Goal: Information Seeking & Learning: Learn about a topic

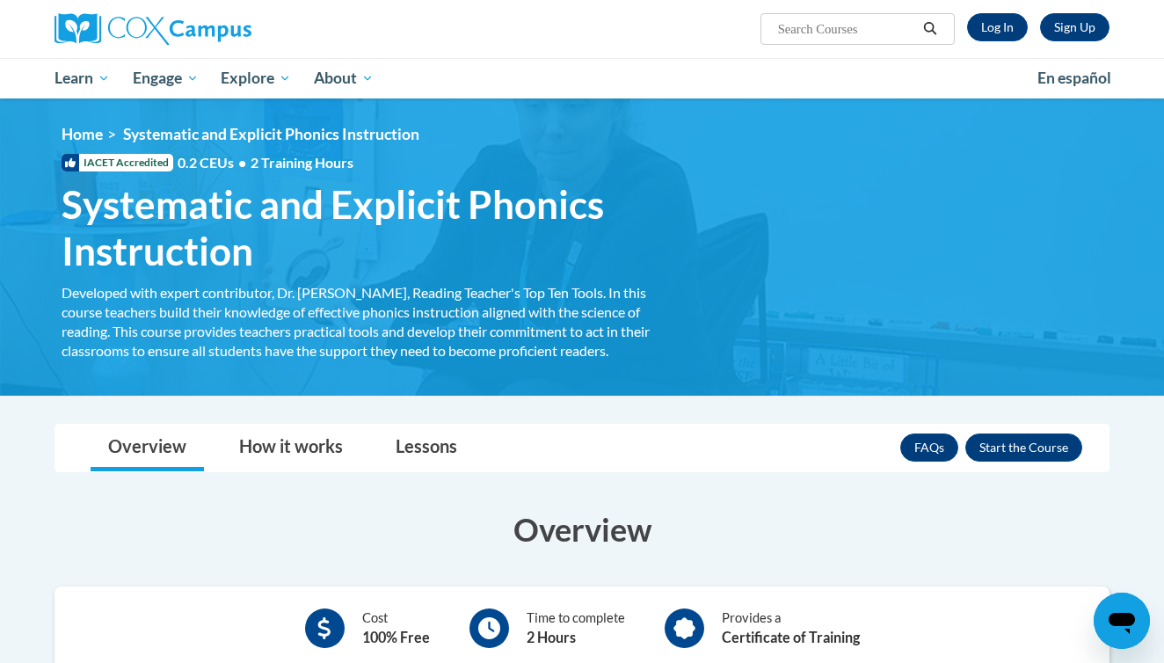
scroll to position [236, 0]
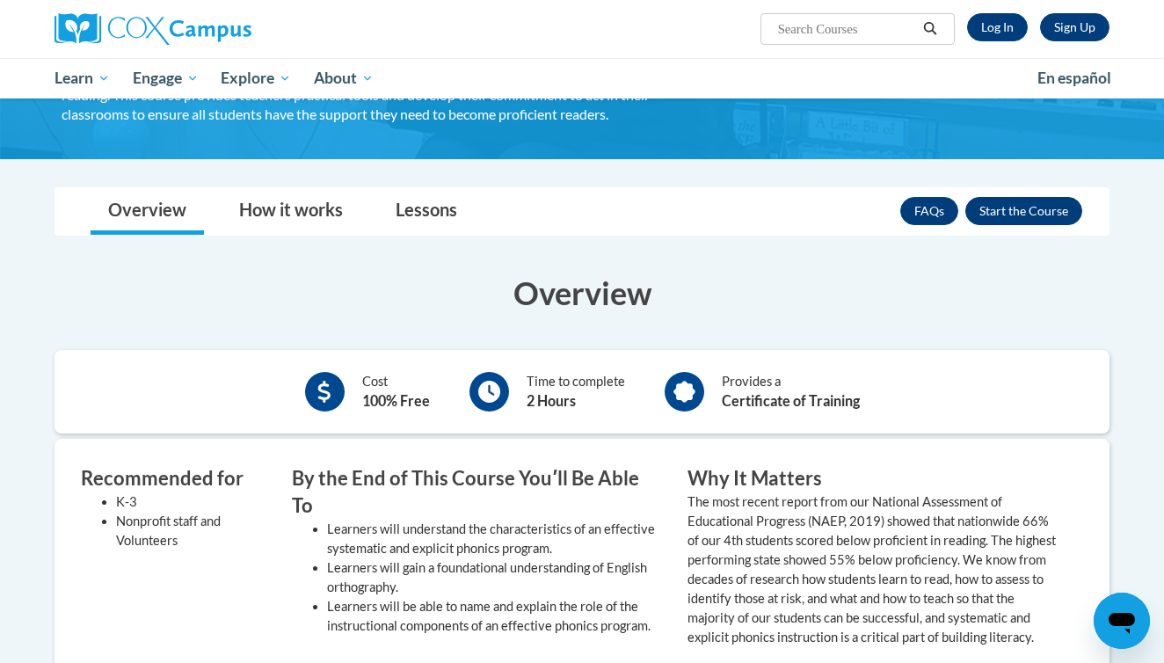
click at [1005, 211] on button "Enroll" at bounding box center [1023, 211] width 117 height 28
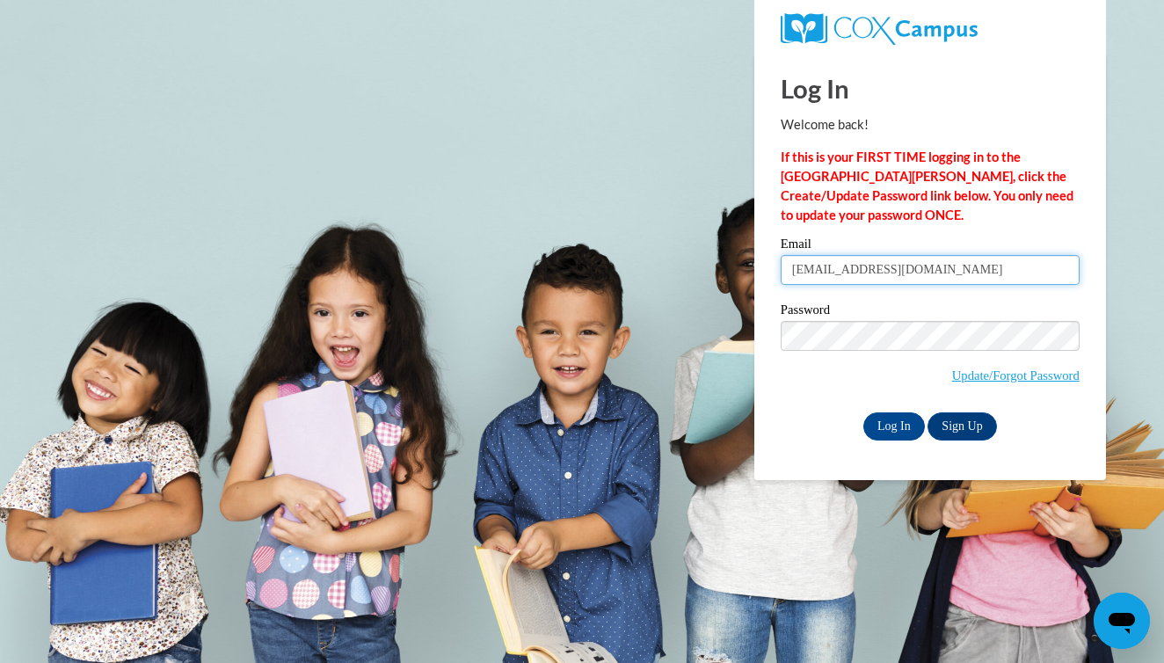
type input "babaughn@crimson.ua.edu"
click at [892, 423] on input "Log In" at bounding box center [894, 426] width 62 height 28
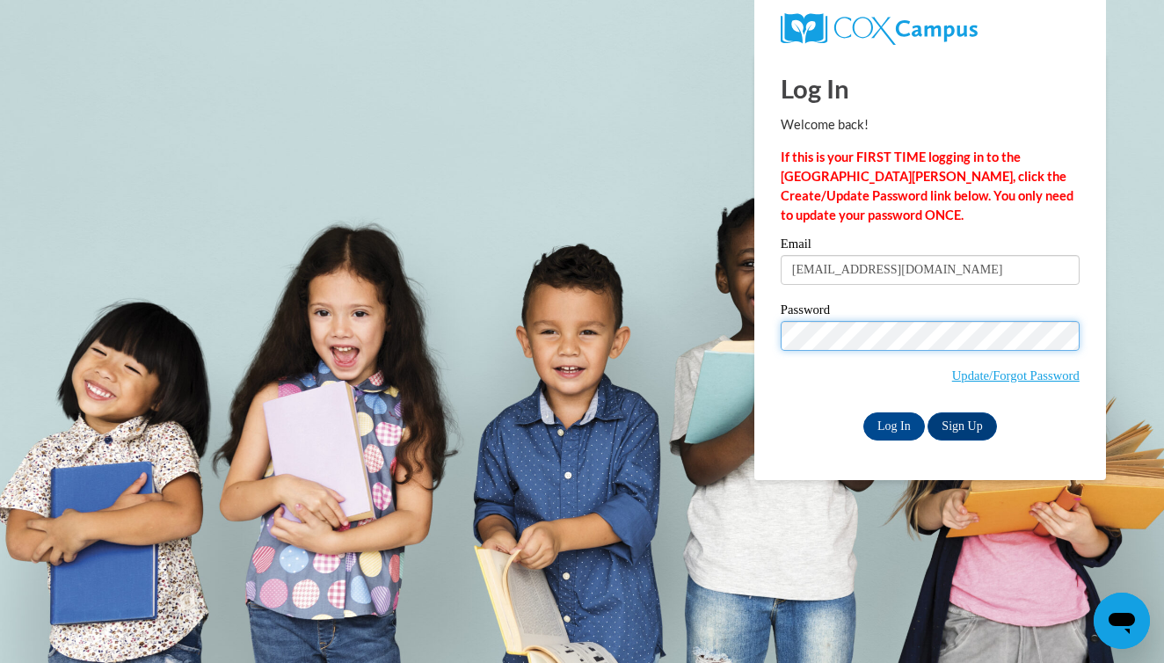
click at [892, 423] on input "Log In" at bounding box center [894, 426] width 62 height 28
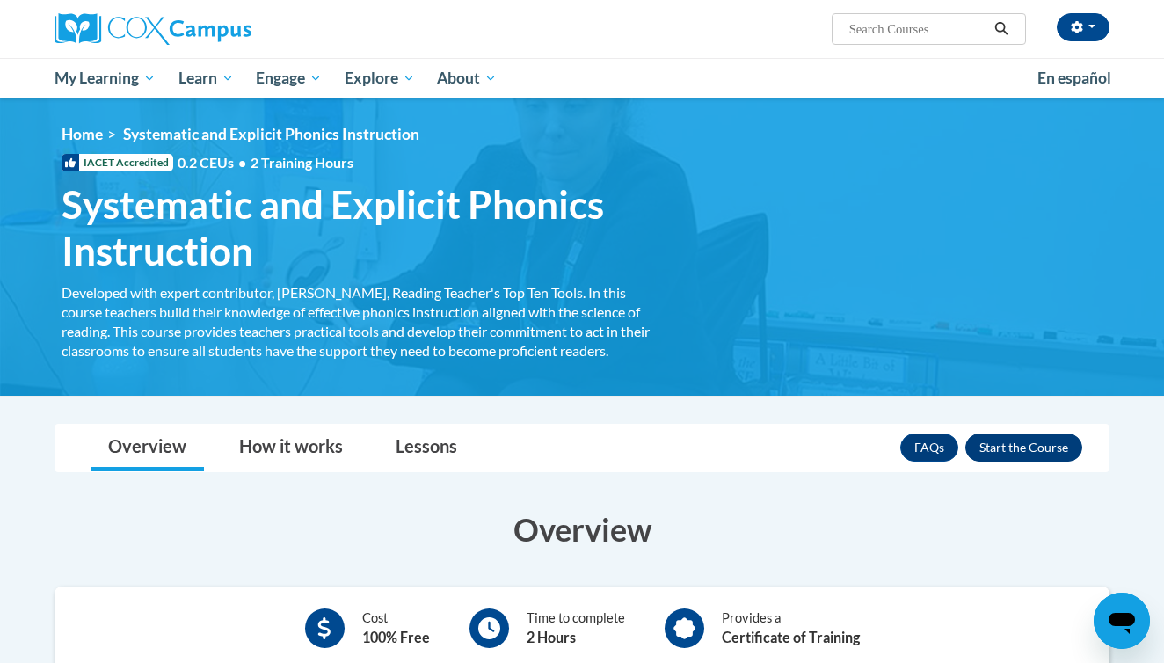
click at [1049, 456] on button "Enroll" at bounding box center [1023, 447] width 117 height 28
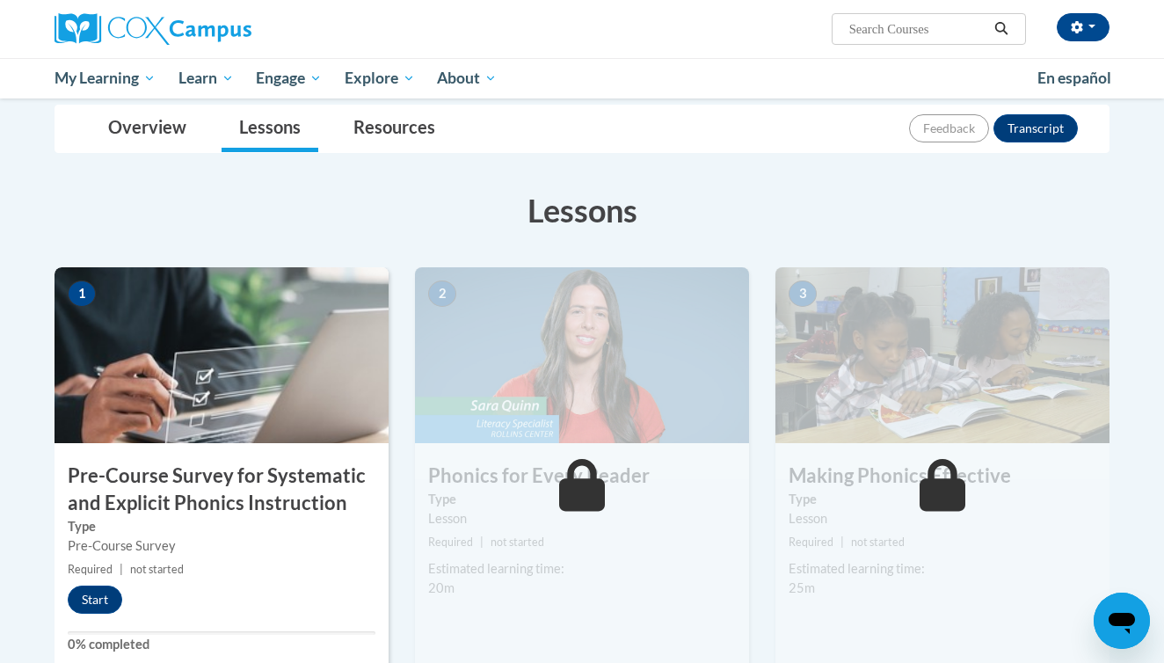
scroll to position [289, 0]
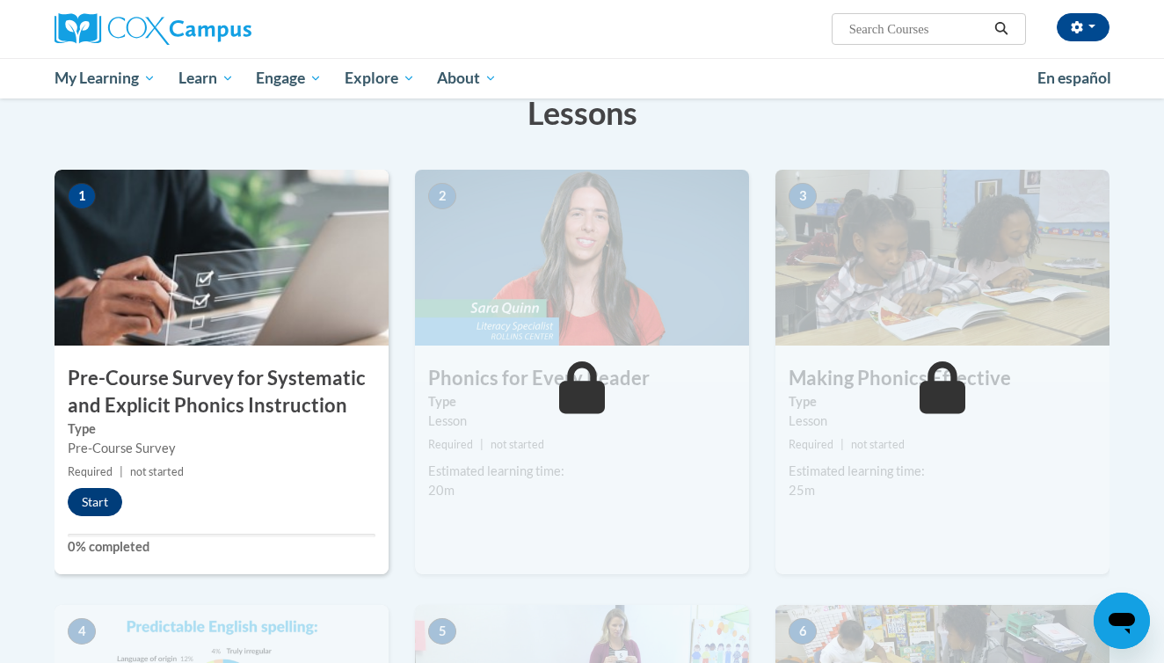
click at [101, 498] on button "Start" at bounding box center [95, 502] width 54 height 28
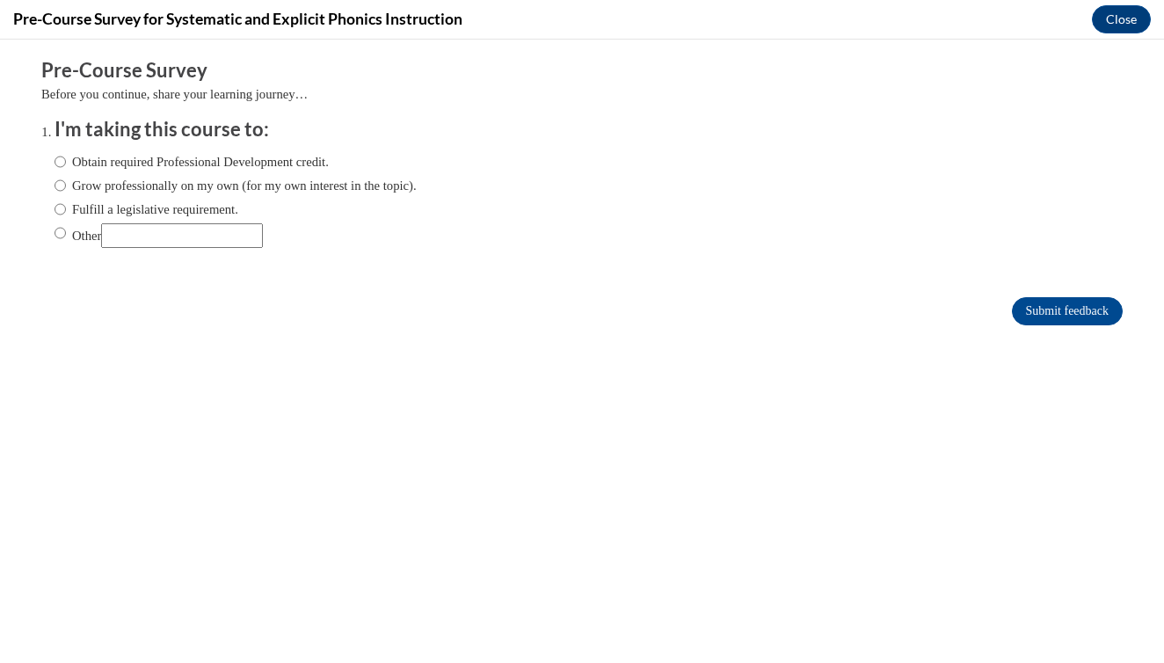
scroll to position [0, 0]
click at [223, 182] on label "Grow professionally on my own (for my own interest in the topic)." at bounding box center [235, 185] width 362 height 19
click at [66, 182] on input "Grow professionally on my own (for my own interest in the topic)." at bounding box center [59, 185] width 11 height 19
radio input "true"
click at [1030, 316] on input "Submit feedback" at bounding box center [1067, 311] width 111 height 28
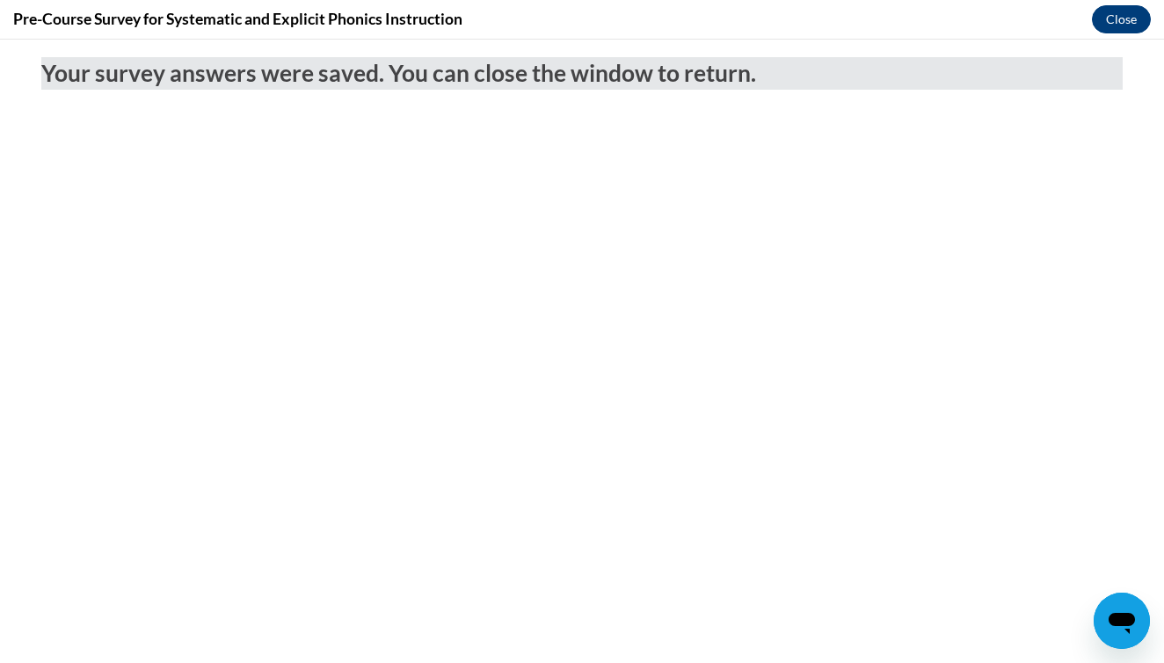
click at [1118, 22] on button "Close" at bounding box center [1121, 19] width 59 height 28
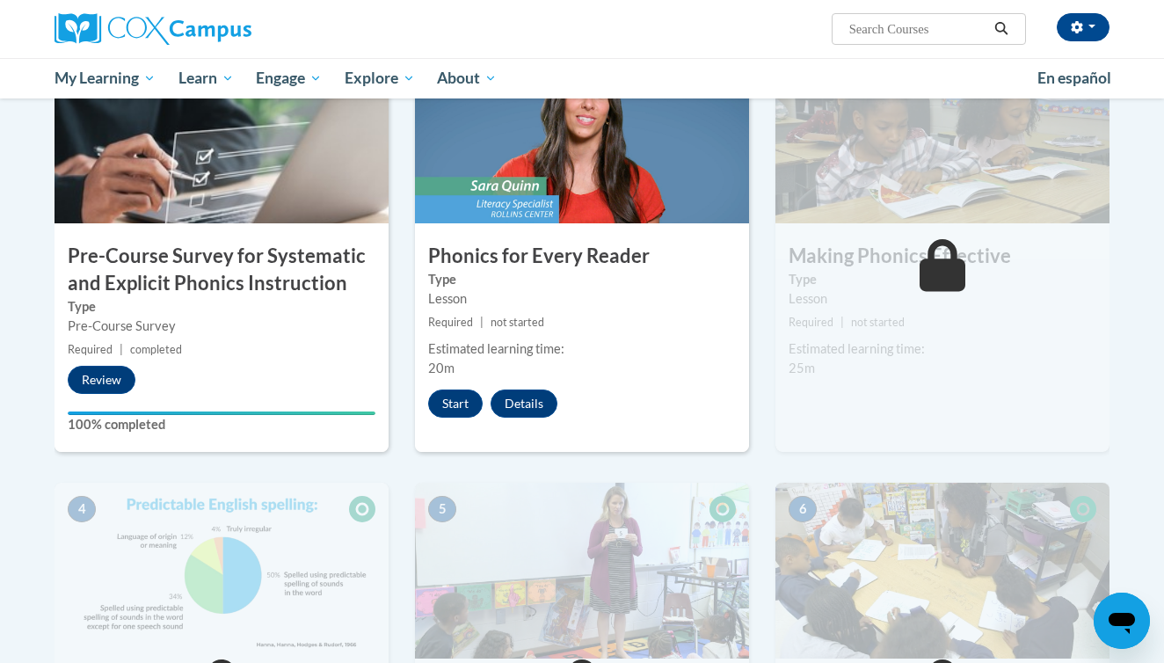
scroll to position [417, 0]
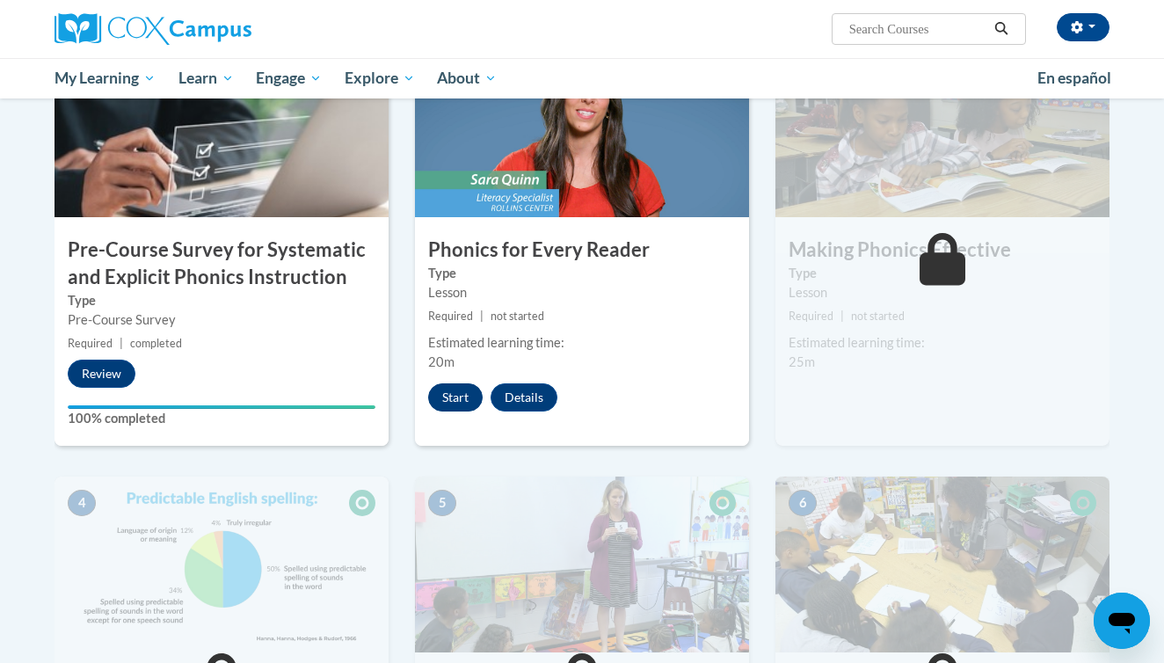
click at [459, 403] on button "Start" at bounding box center [455, 397] width 54 height 28
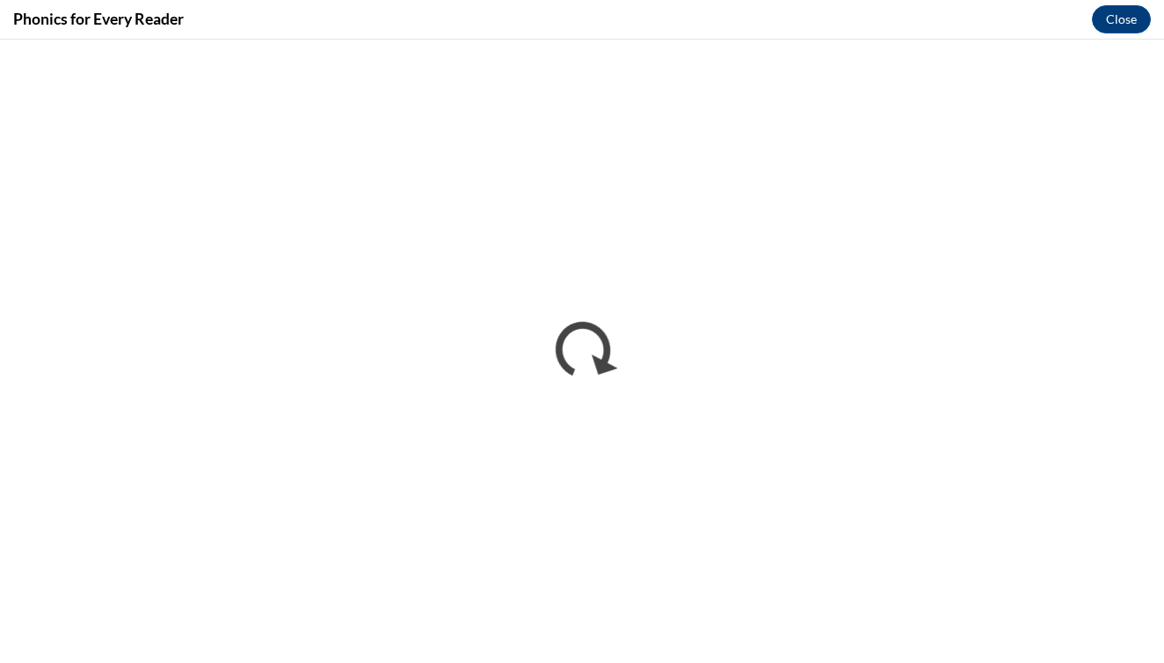
scroll to position [0, 0]
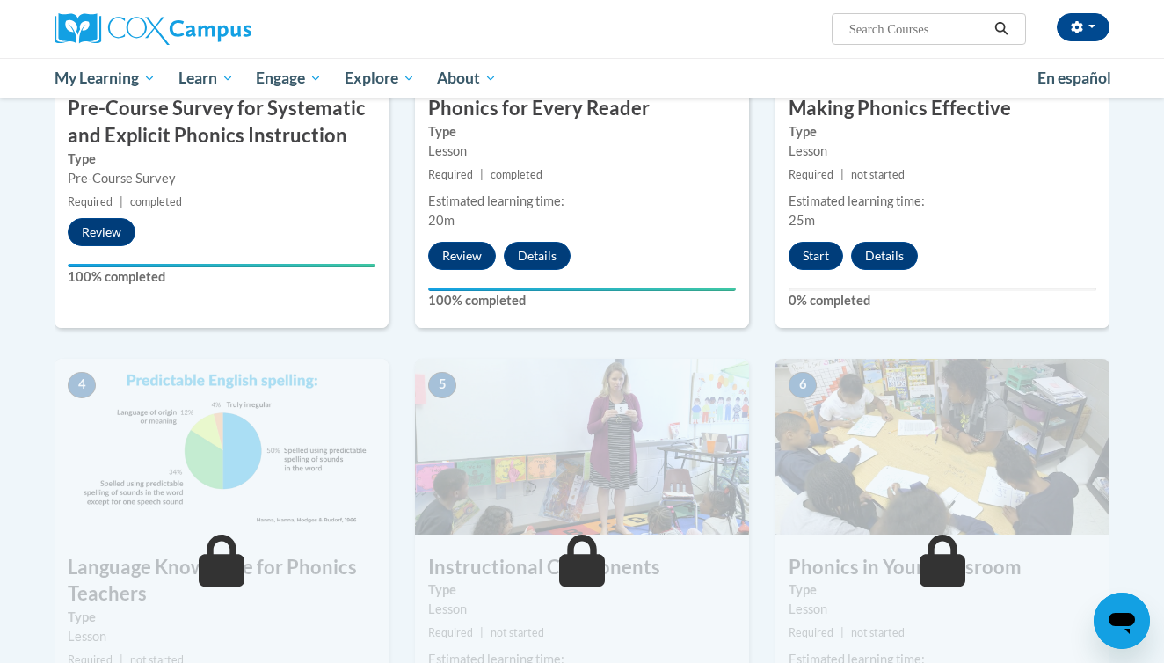
scroll to position [614, 0]
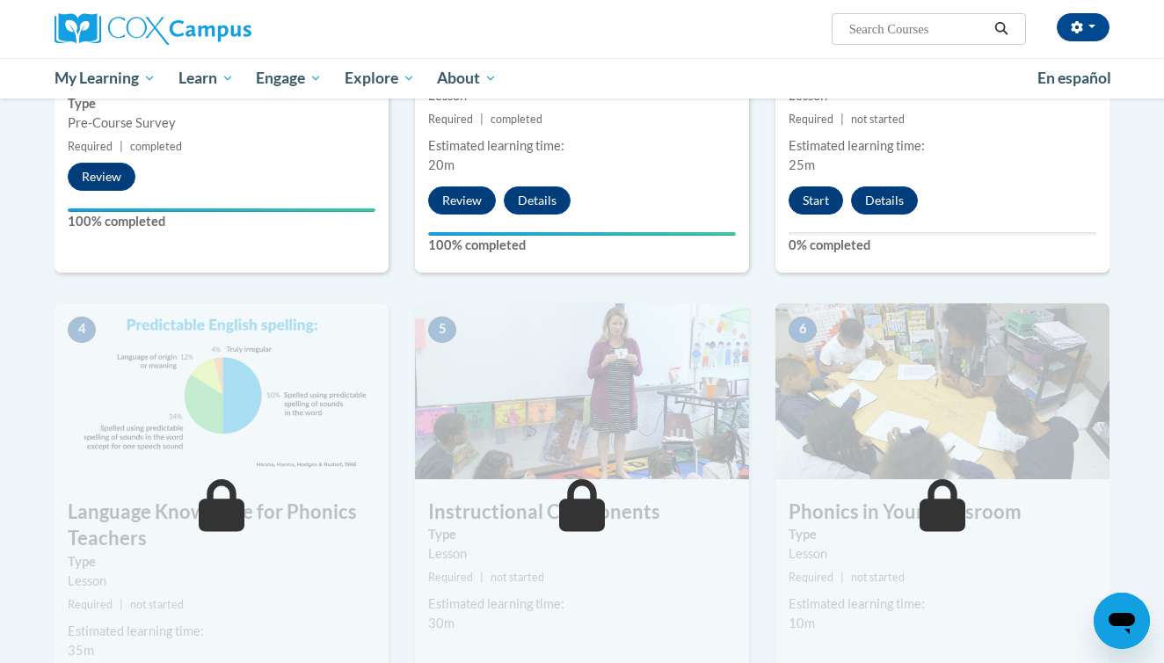
click at [819, 202] on button "Start" at bounding box center [815, 200] width 54 height 28
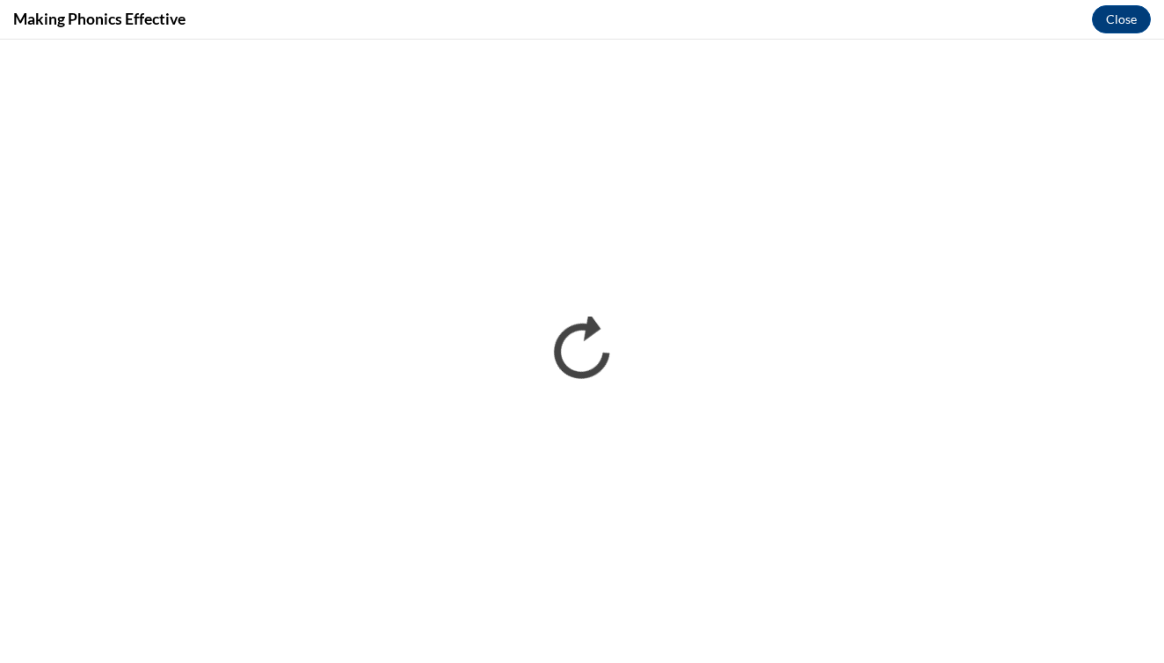
scroll to position [0, 0]
